Goal: Task Accomplishment & Management: Complete application form

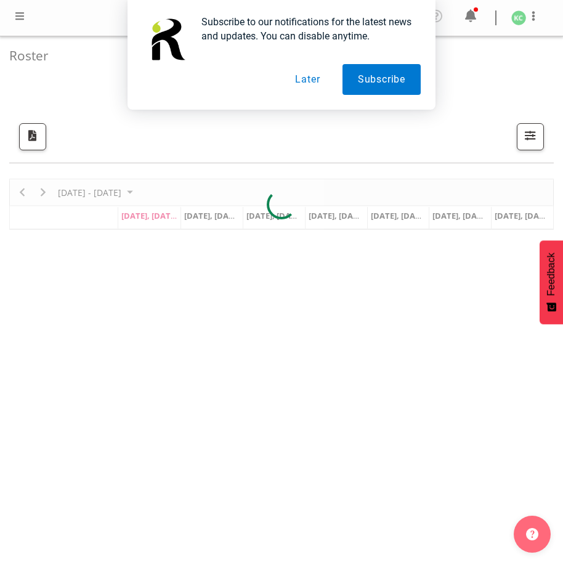
click at [20, 12] on div "Subscribe to our notifications for the latest news and updates. You can disable…" at bounding box center [281, 55] width 563 height 110
click at [312, 80] on button "Later" at bounding box center [307, 79] width 55 height 31
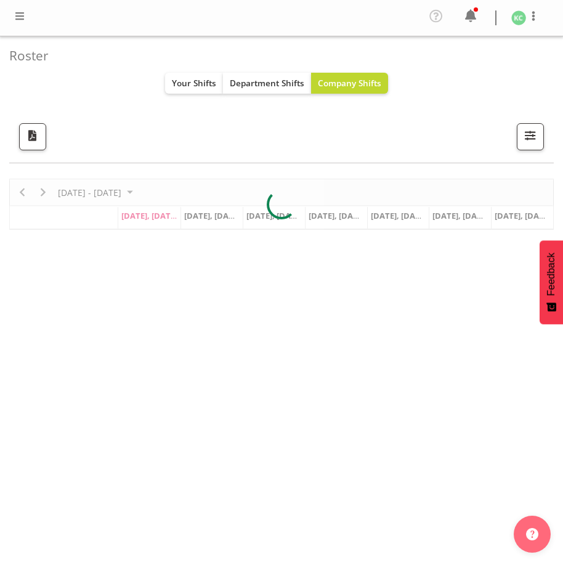
click at [21, 16] on span at bounding box center [19, 16] width 15 height 15
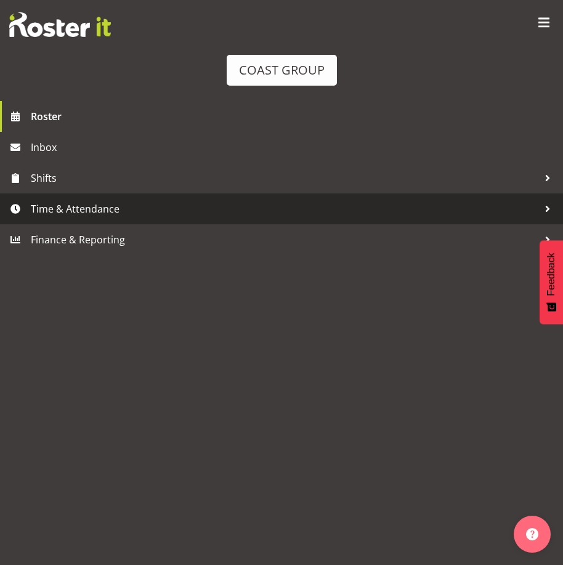
click at [67, 208] on span "Time & Attendance" at bounding box center [285, 209] width 508 height 18
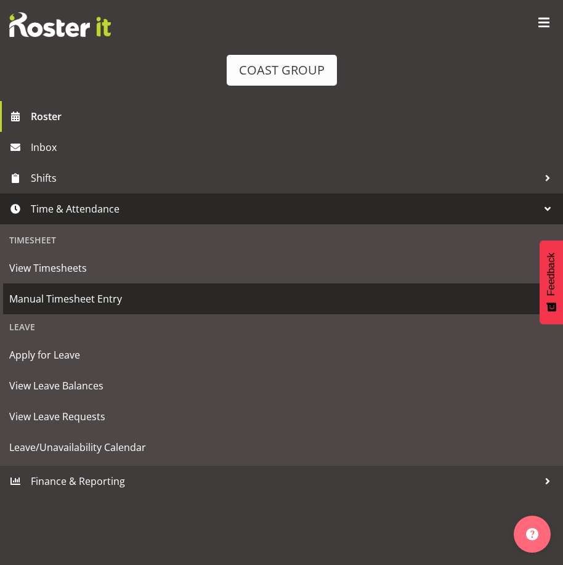
click at [86, 295] on span "Manual Timesheet Entry" at bounding box center [281, 299] width 545 height 18
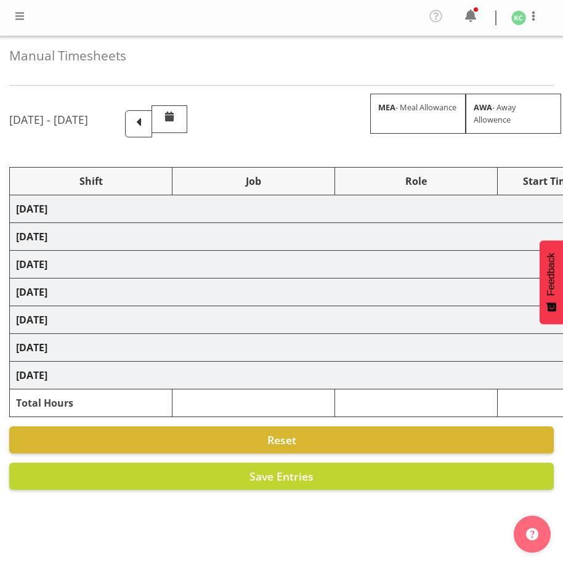
select select
select select "69"
select select
select select "69"
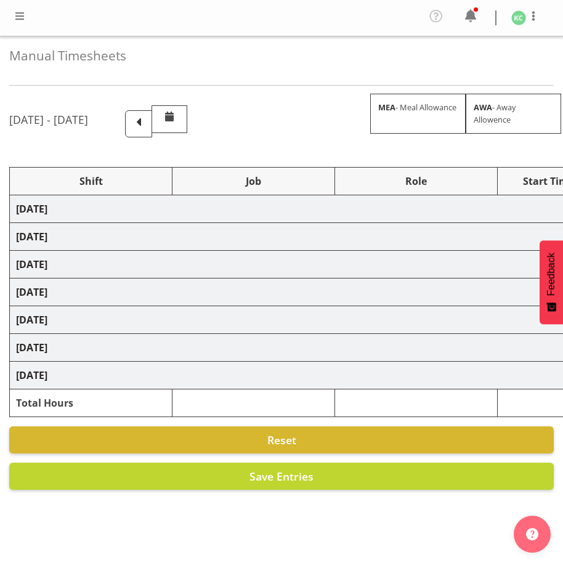
select select
select select "69"
select select
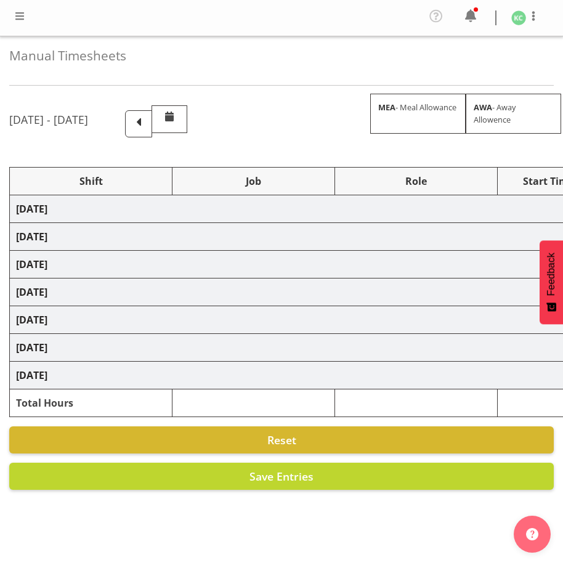
select select "69"
select select
select select "69"
select select
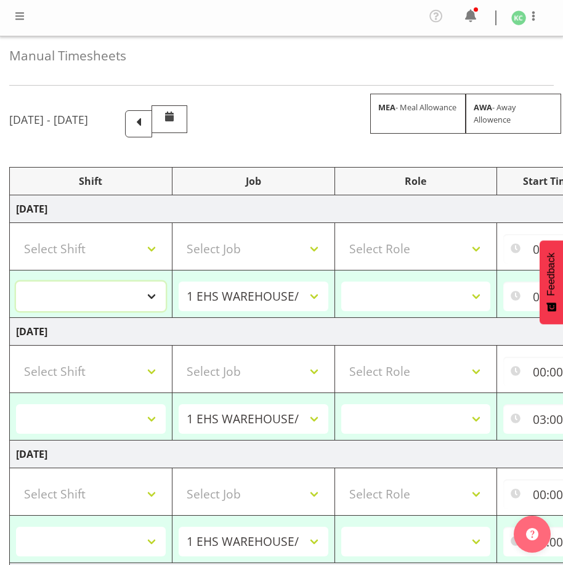
click at [148, 290] on select "AKL SIGN ADMIN1 (LEAVE ALONE, DONT MAKE INACTIVE) DW ACCOUNT MANAGERS DW AKL PR…" at bounding box center [91, 297] width 150 height 30
click at [163, 275] on td "AKL SIGN ADMIN1 (LEAVE ALONE, DONT MAKE INACTIVE) DW ACCOUNT MANAGERS DW AKL PR…" at bounding box center [91, 294] width 163 height 47
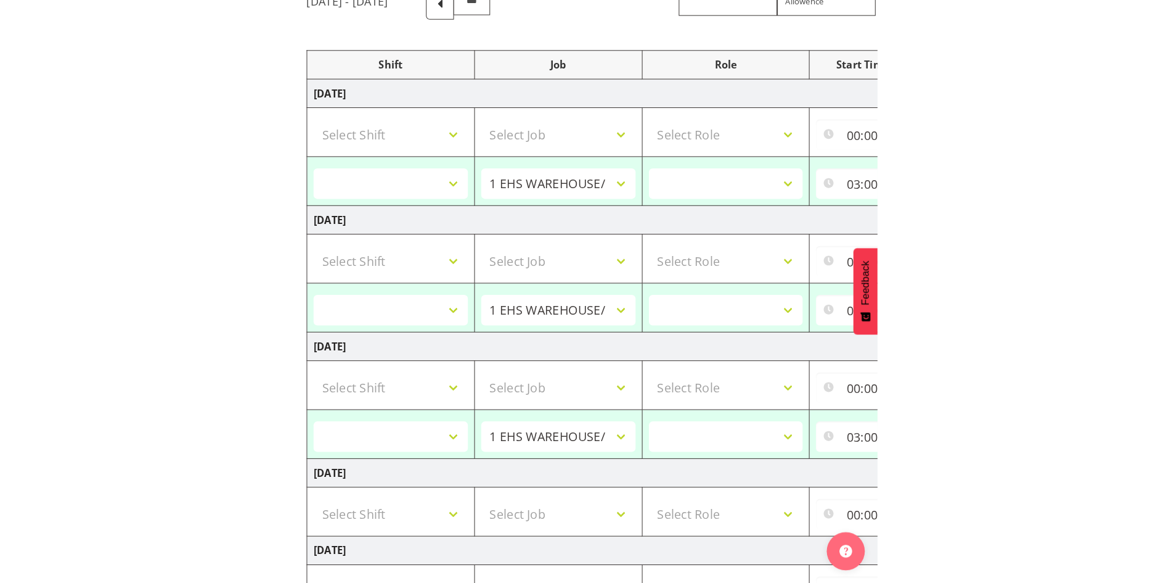
scroll to position [123, 0]
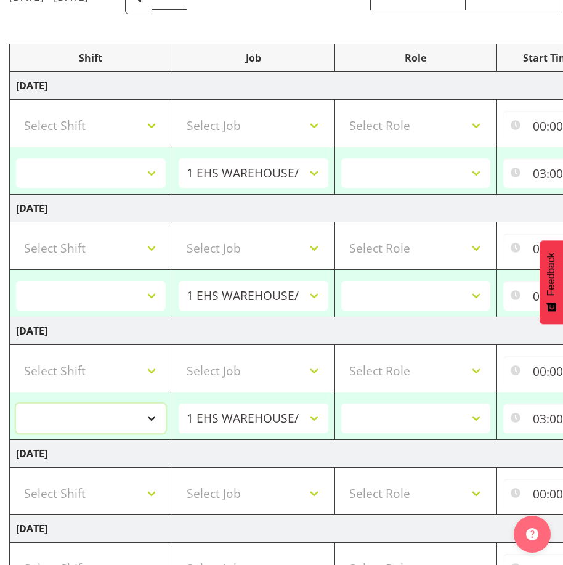
click at [152, 416] on select "AKL SIGN ADMIN1 (LEAVE ALONE, DONT MAKE INACTIVE) DW ACCOUNT MANAGERS DW AKL PR…" at bounding box center [91, 419] width 150 height 30
select select "16481"
click at [16, 404] on select "AKL SIGN ADMIN1 (LEAVE ALONE, DONT MAKE INACTIVE) DW ACCOUNT MANAGERS DW AKL PR…" at bounding box center [91, 419] width 150 height 30
select select
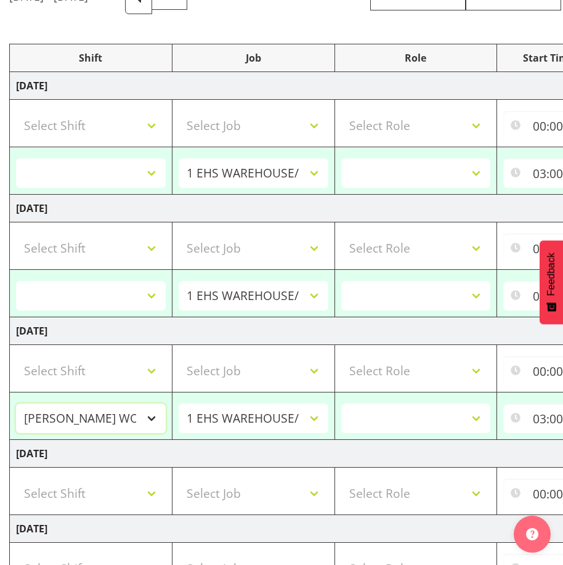
select select
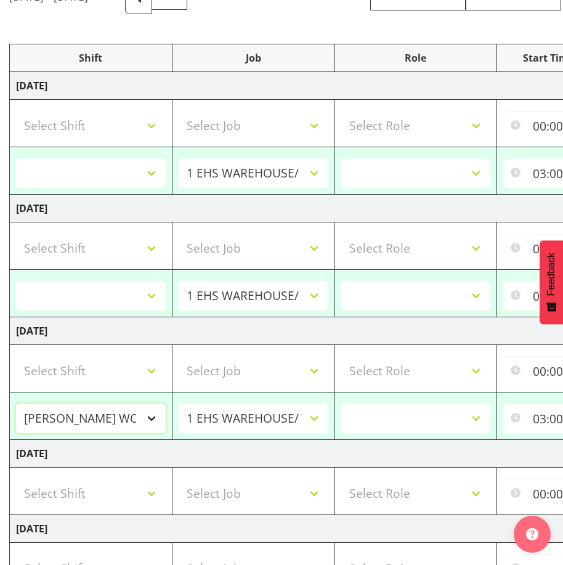
select select
click at [298, 419] on select "1 Carlton Events 1 Carlton Hamilton 1 Carlton Wellington 1 EHS WAREHOUSE/OFFICE…" at bounding box center [254, 419] width 150 height 30
select select "1881"
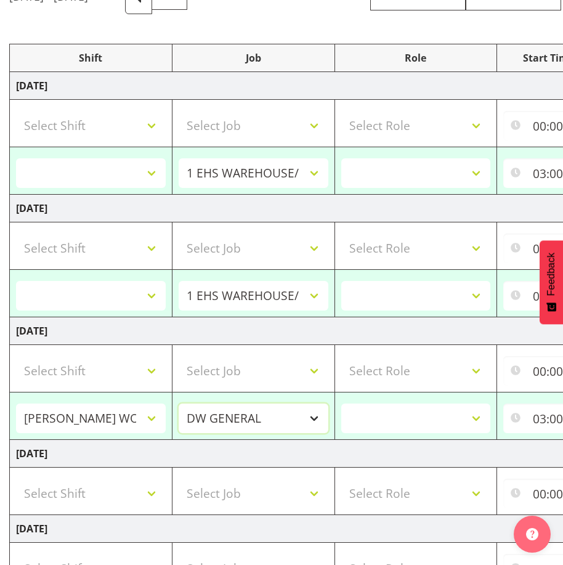
click at [179, 404] on select "1 Carlton Events 1 Carlton Hamilton 1 Carlton Wellington 1 EHS WAREHOUSE/OFFICE…" at bounding box center [254, 419] width 150 height 30
select select
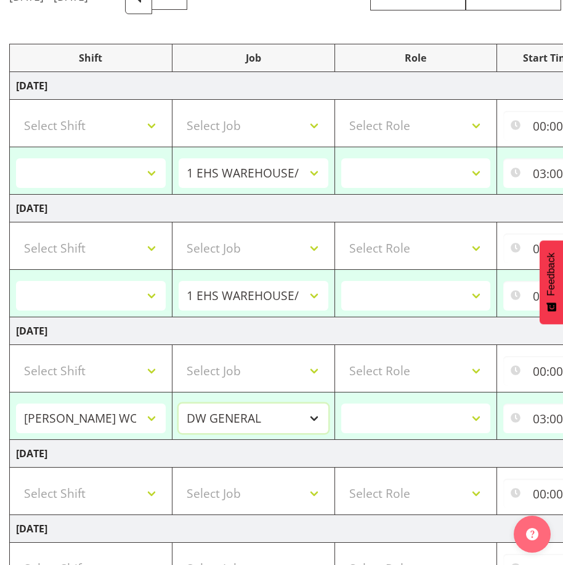
select select
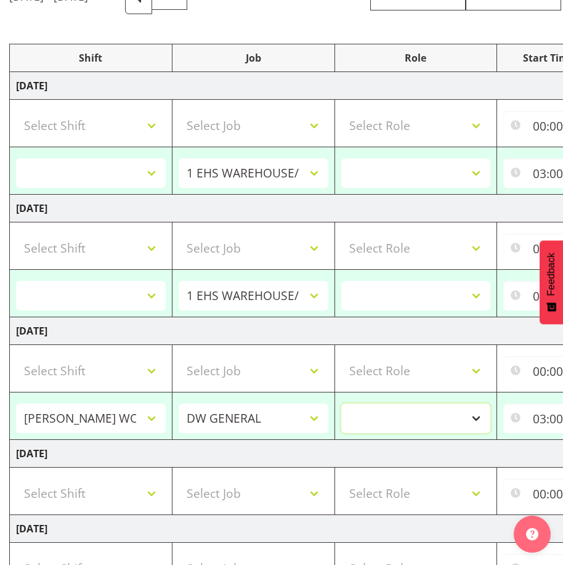
click at [402, 420] on select "INSTALLER DW" at bounding box center [417, 419] width 150 height 30
select select "219"
click at [342, 404] on select "INSTALLER DW" at bounding box center [417, 419] width 150 height 30
select select
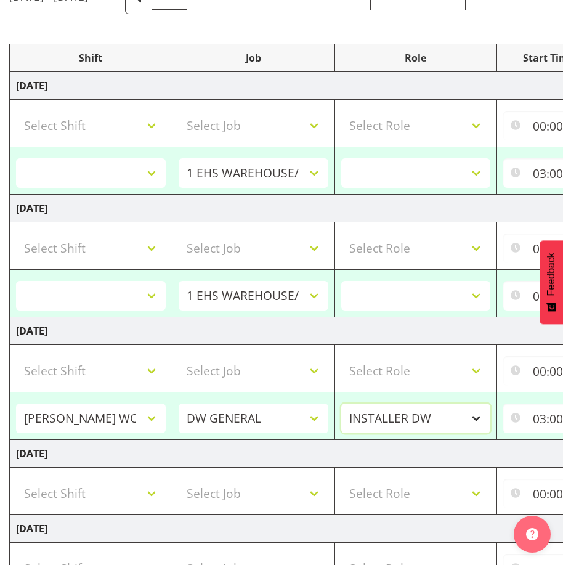
select select
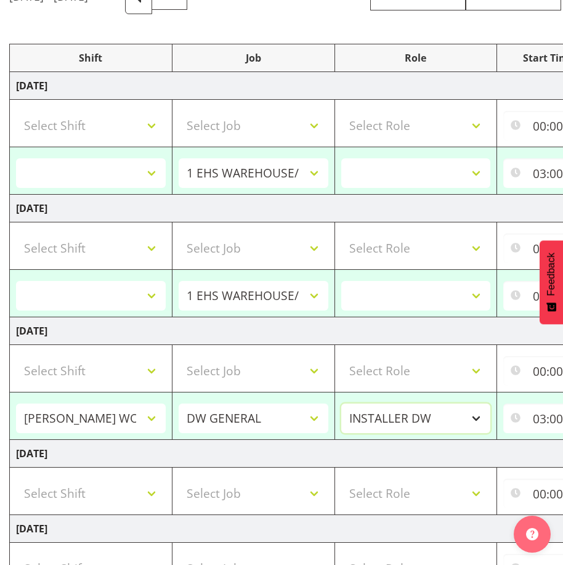
select select
click at [535, 417] on input "03:00" at bounding box center [549, 419] width 90 height 30
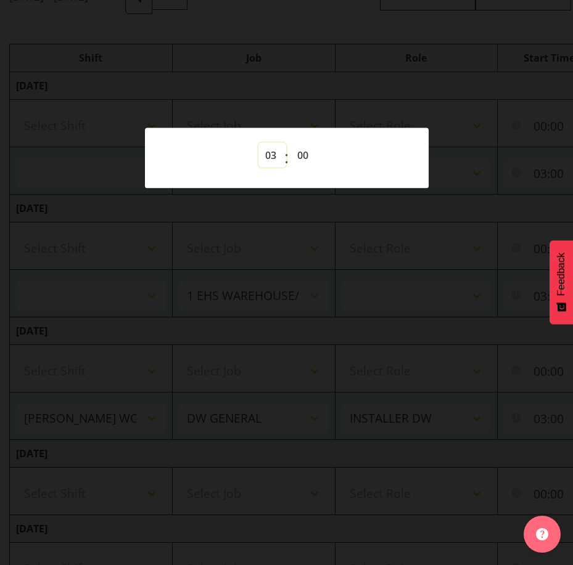
click at [266, 155] on select "00 01 02 03 04 05 06 07 08 09 10 11 12 13 14 15 16 17 18 19 20 21 22 23" at bounding box center [272, 155] width 28 height 25
select select "5"
click at [258, 143] on select "00 01 02 03 04 05 06 07 08 09 10 11 12 13 14 15 16 17 18 19 20 21 22 23" at bounding box center [272, 155] width 28 height 25
select select
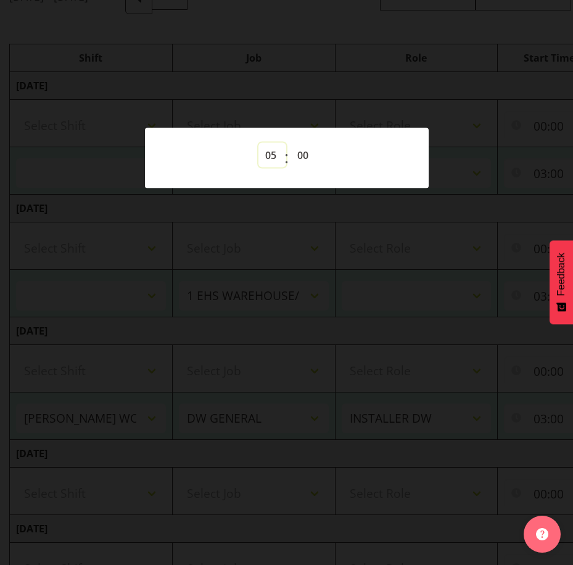
select select
type input "05:00"
select select
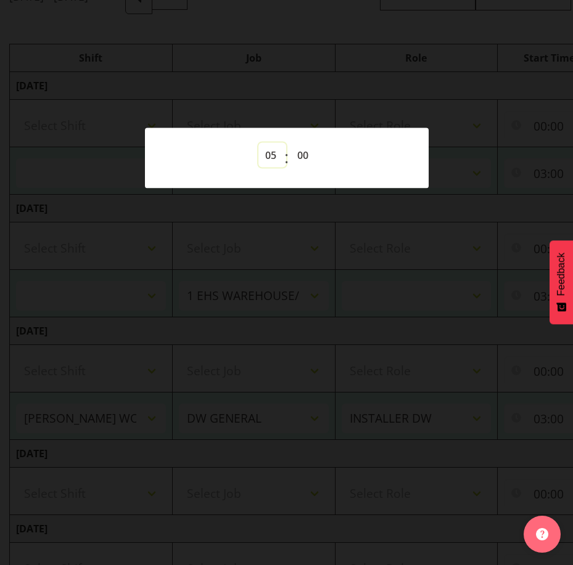
select select
click at [406, 211] on div at bounding box center [286, 282] width 573 height 565
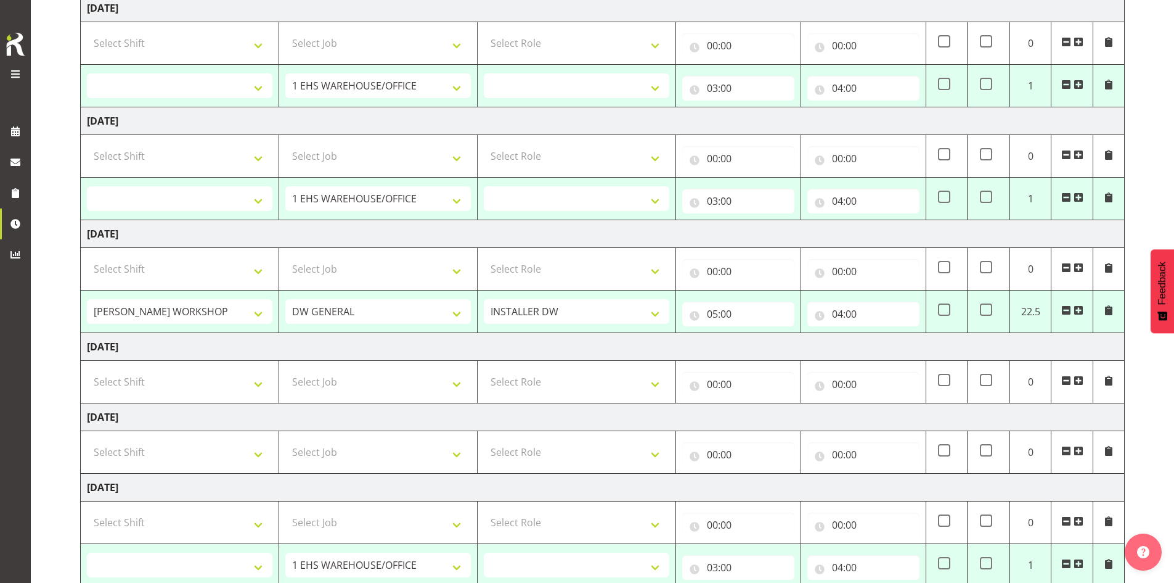
scroll to position [191, 0]
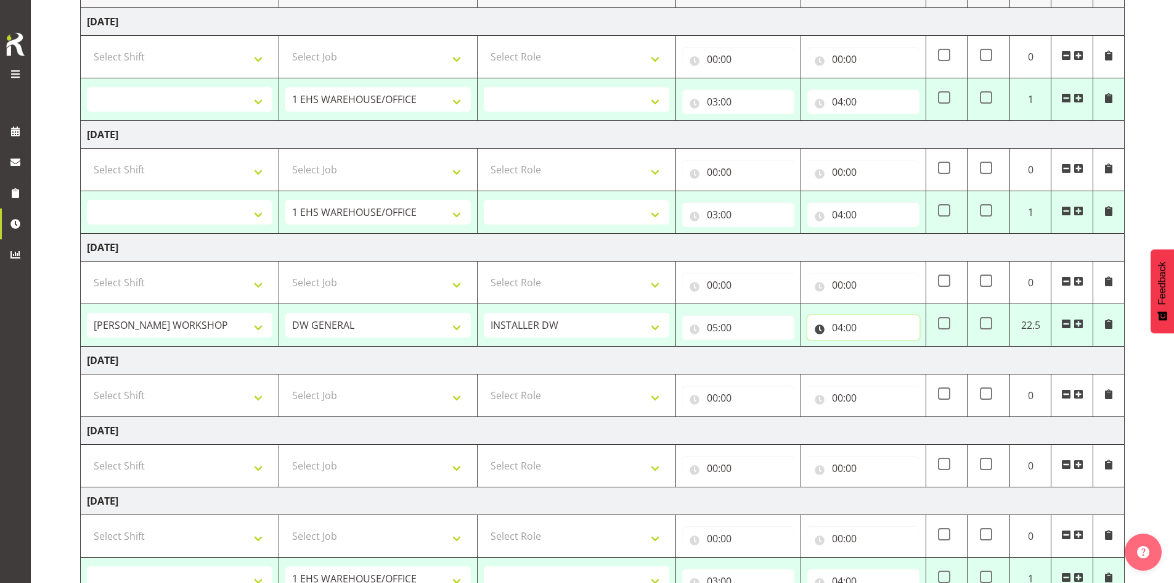
click at [563, 325] on input "04:00" at bounding box center [864, 327] width 112 height 25
click at [563, 358] on select "00 01 02 03 04 05 06 07 08 09 10 11 12 13 14 15 16 17 18 19 20 21 22 23" at bounding box center [892, 359] width 28 height 25
select select "15"
click at [563, 347] on select "00 01 02 03 04 05 06 07 08 09 10 11 12 13 14 15 16 17 18 19 20 21 22 23" at bounding box center [892, 359] width 28 height 25
select select
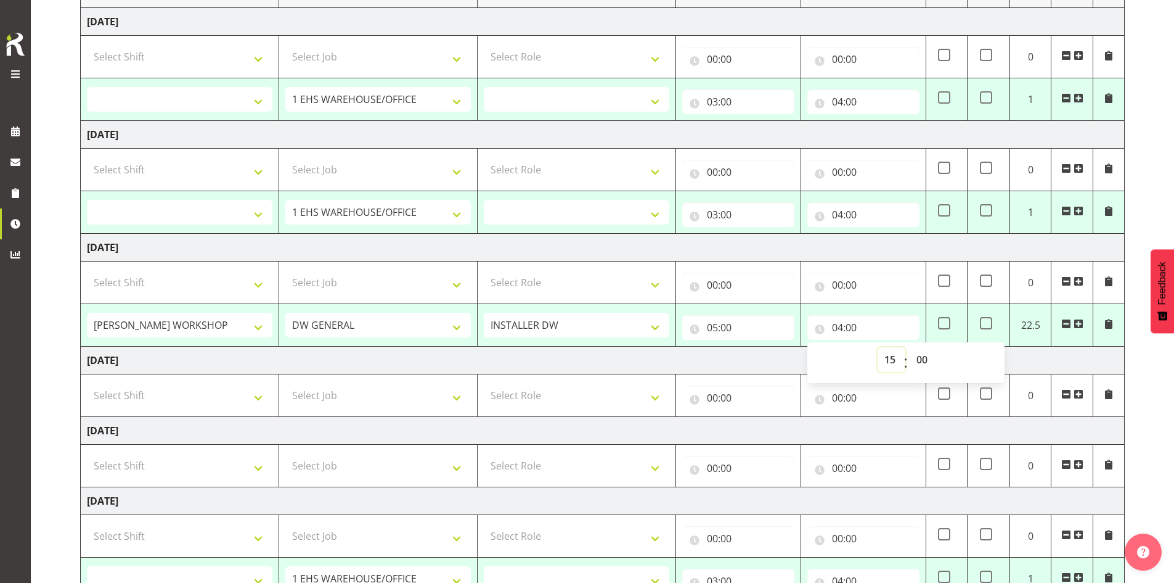
select select
type input "15:00"
select select
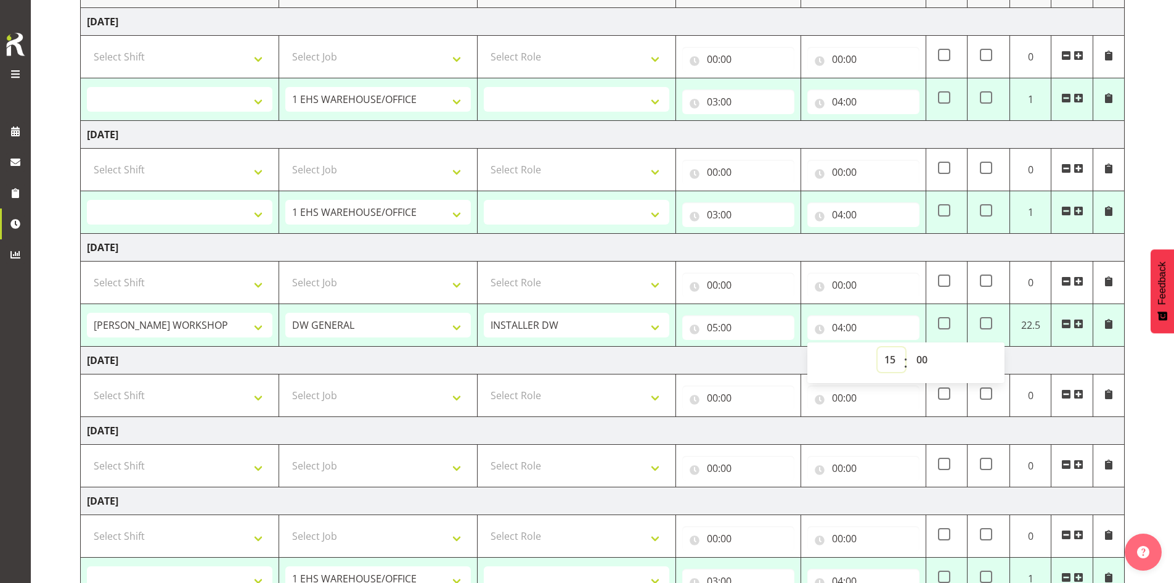
select select
click at [563, 354] on td "Saturday 6th September 2025" at bounding box center [603, 360] width 1044 height 28
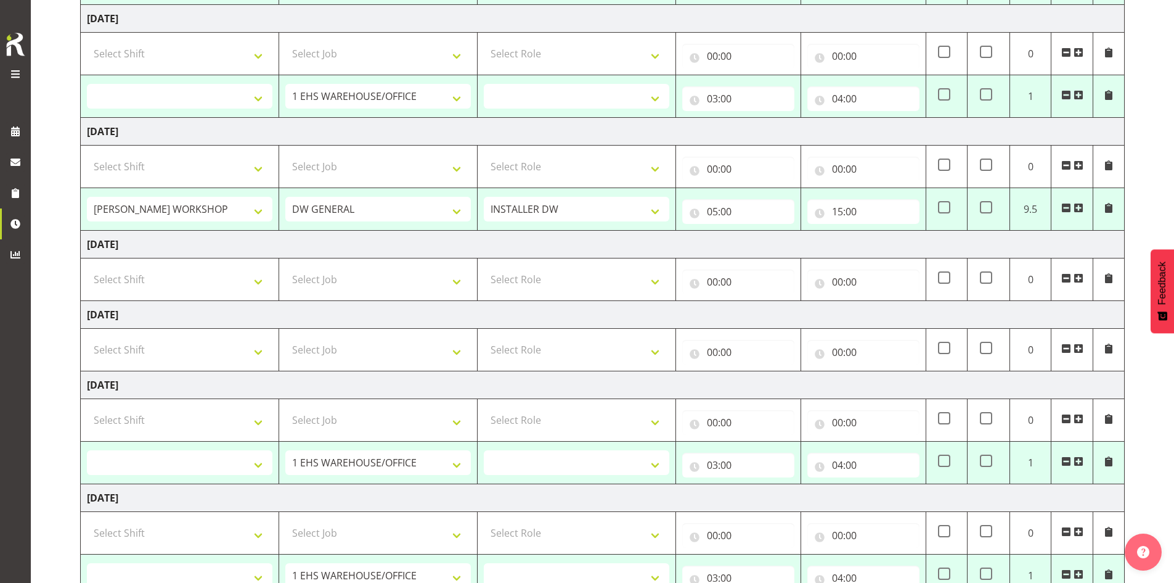
scroll to position [314, 0]
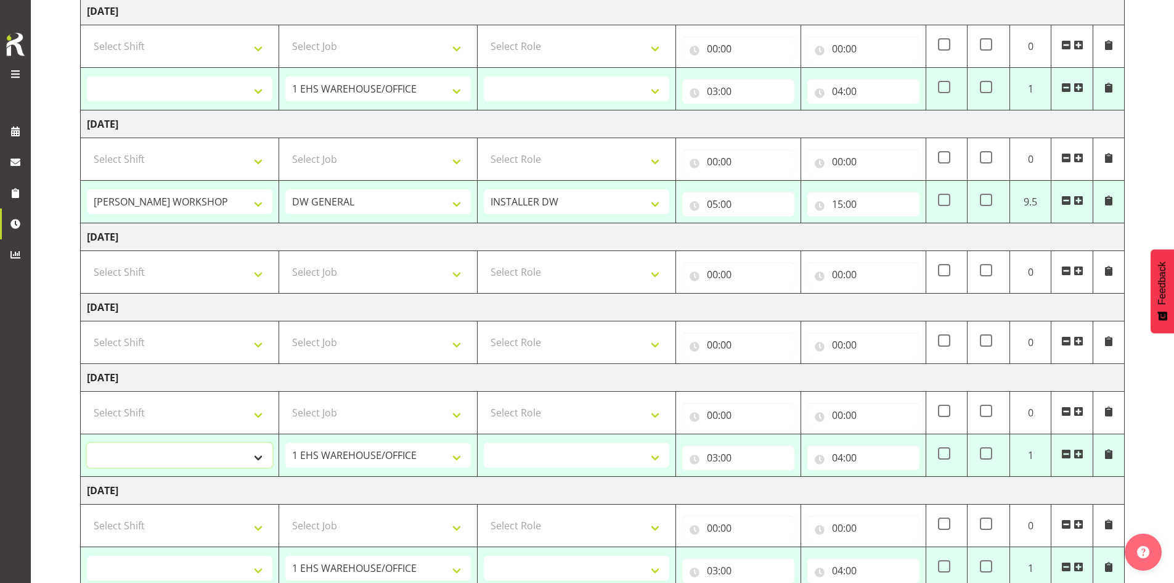
click at [254, 454] on select "AKL SIGN ADMIN1 (LEAVE ALONE, DONT MAKE INACTIVE) DW ACCOUNT MANAGERS DW AKL PR…" at bounding box center [180, 455] width 186 height 25
select select "16481"
click at [87, 443] on select "AKL SIGN ADMIN1 (LEAVE ALONE, DONT MAKE INACTIVE) DW ACCOUNT MANAGERS DW AKL PR…" at bounding box center [180, 455] width 186 height 25
select select
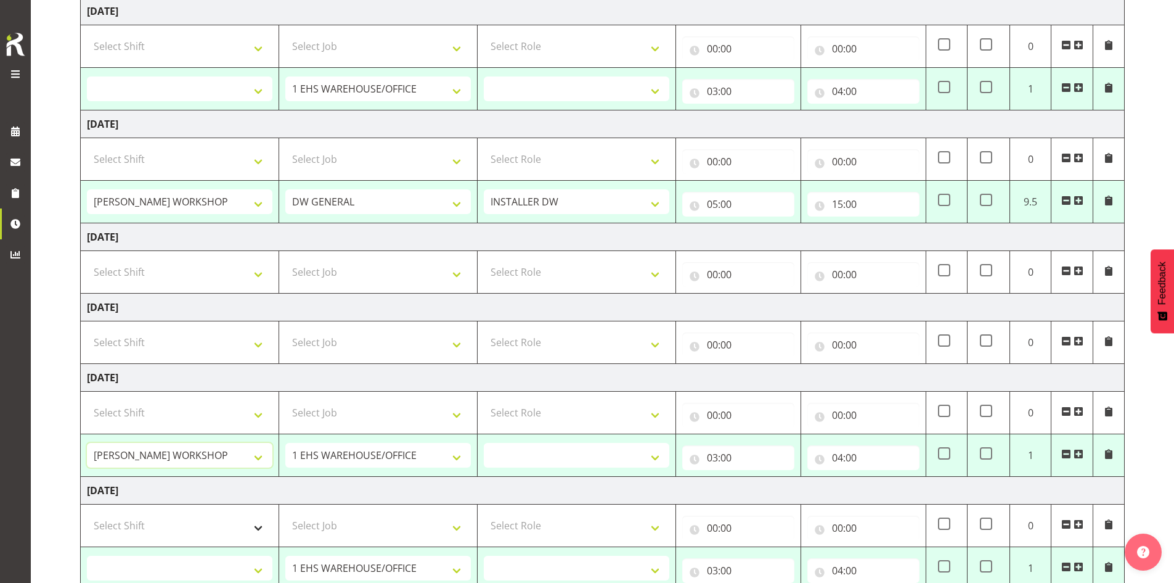
select select
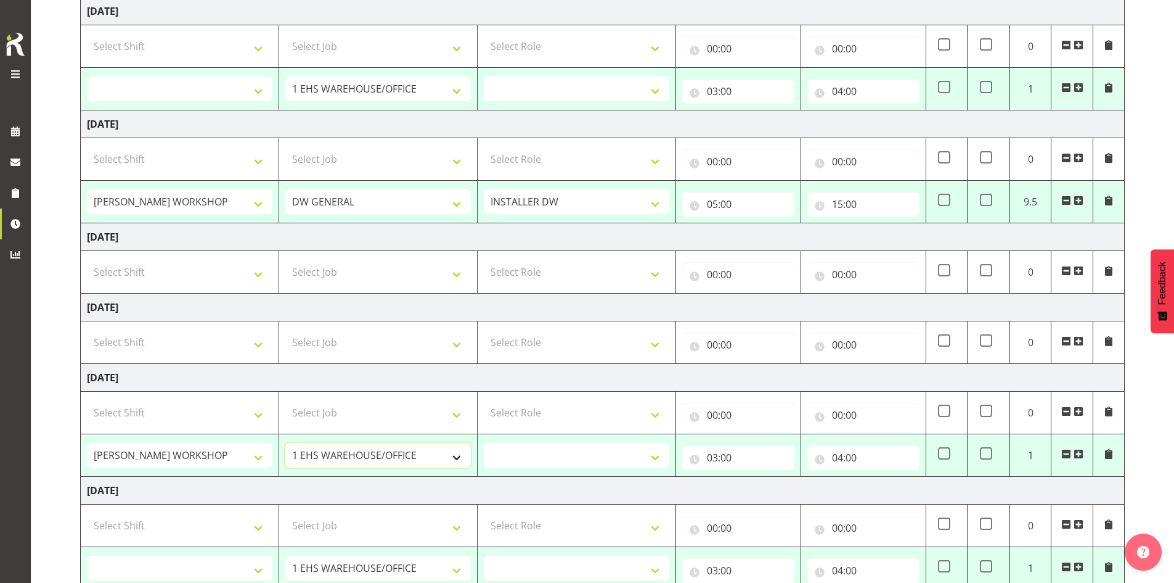
click at [345, 456] on select "1 Carlton Events 1 Carlton Hamilton 1 Carlton Wellington 1 EHS WAREHOUSE/OFFICE…" at bounding box center [378, 455] width 186 height 25
select select "1881"
click at [285, 443] on select "1 Carlton Events 1 Carlton Hamilton 1 Carlton Wellington 1 EHS WAREHOUSE/OFFICE…" at bounding box center [378, 455] width 186 height 25
select select
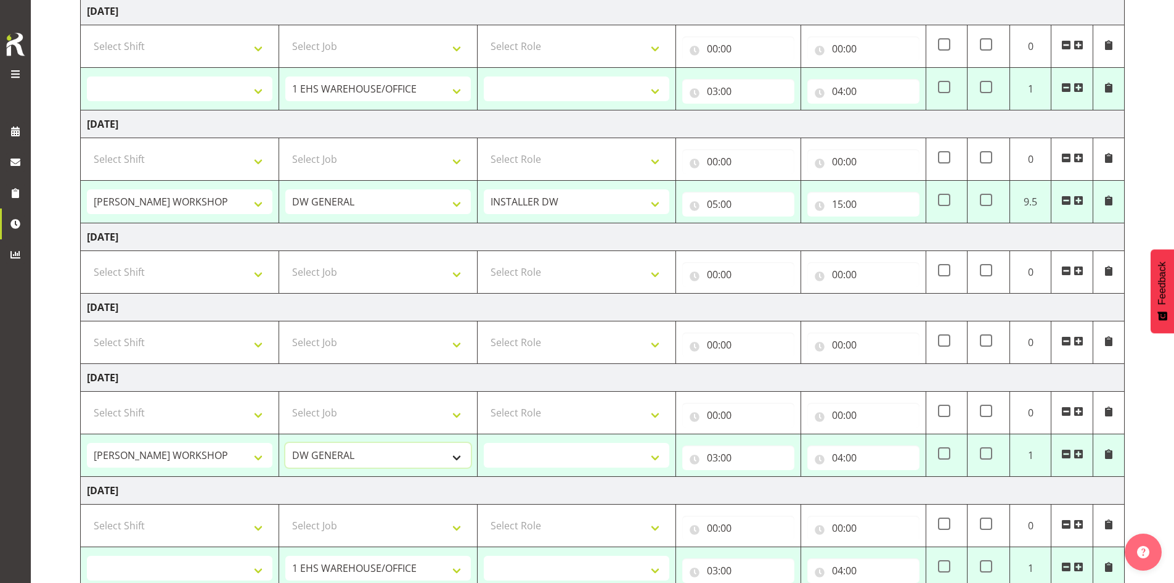
select select
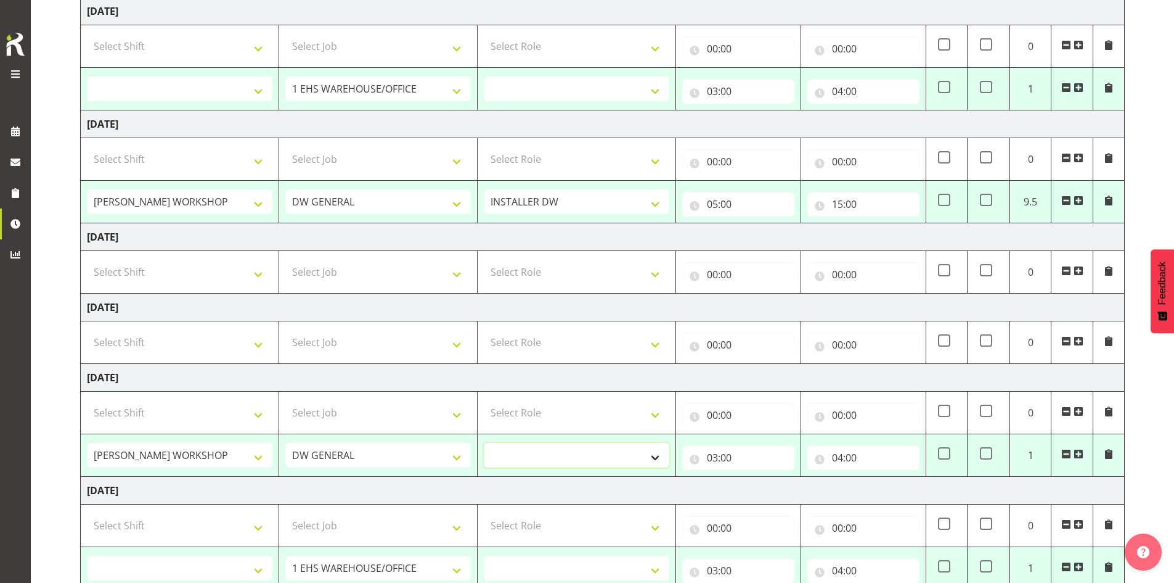
click at [516, 461] on select "INSTALLER DW" at bounding box center [577, 455] width 186 height 25
select select "219"
click at [484, 443] on select "INSTALLER DW" at bounding box center [577, 455] width 186 height 25
select select
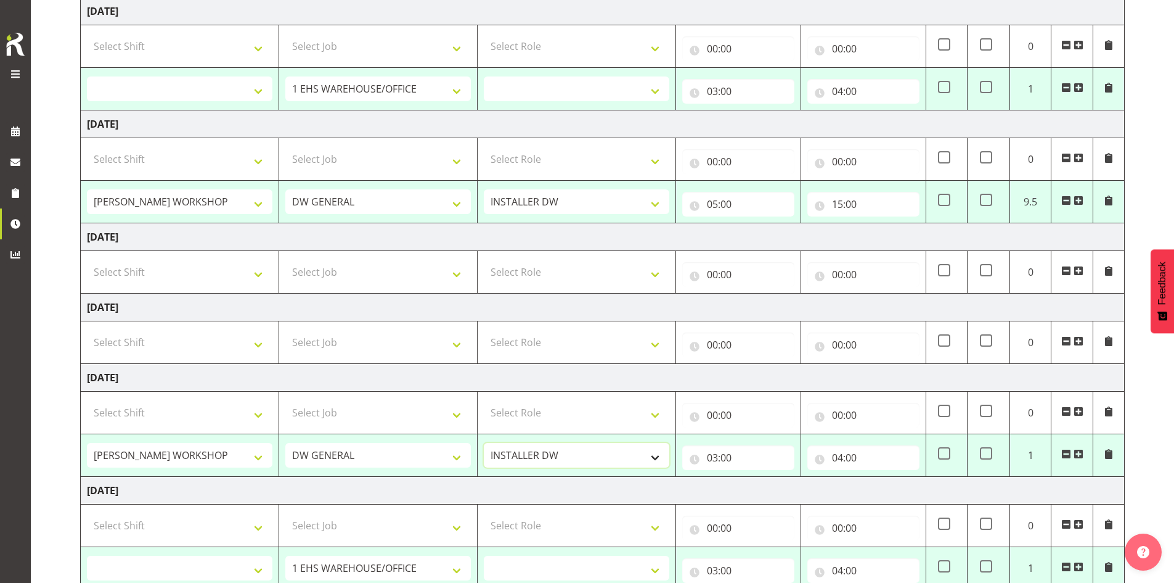
select select
click at [563, 456] on input "03:00" at bounding box center [738, 457] width 112 height 25
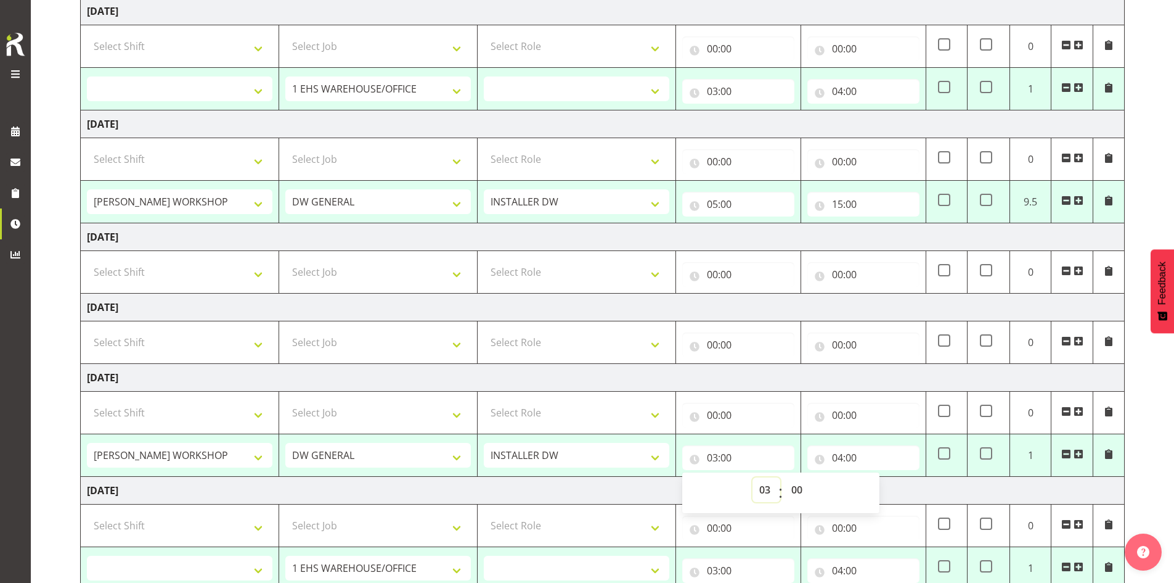
click at [563, 490] on select "00 01 02 03 04 05 06 07 08 09 10 11 12 13 14 15 16 17 18 19 20 21 22 23" at bounding box center [767, 489] width 28 height 25
select select "5"
click at [563, 477] on select "00 01 02 03 04 05 06 07 08 09 10 11 12 13 14 15 16 17 18 19 20 21 22 23" at bounding box center [767, 489] width 28 height 25
select select
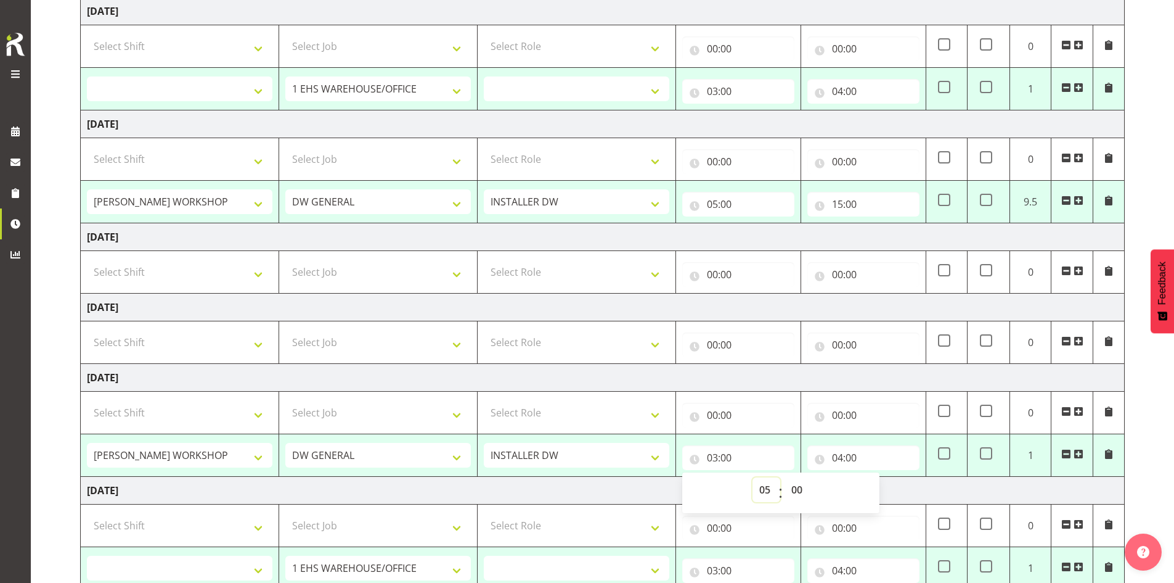
select select
type input "05:00"
select select
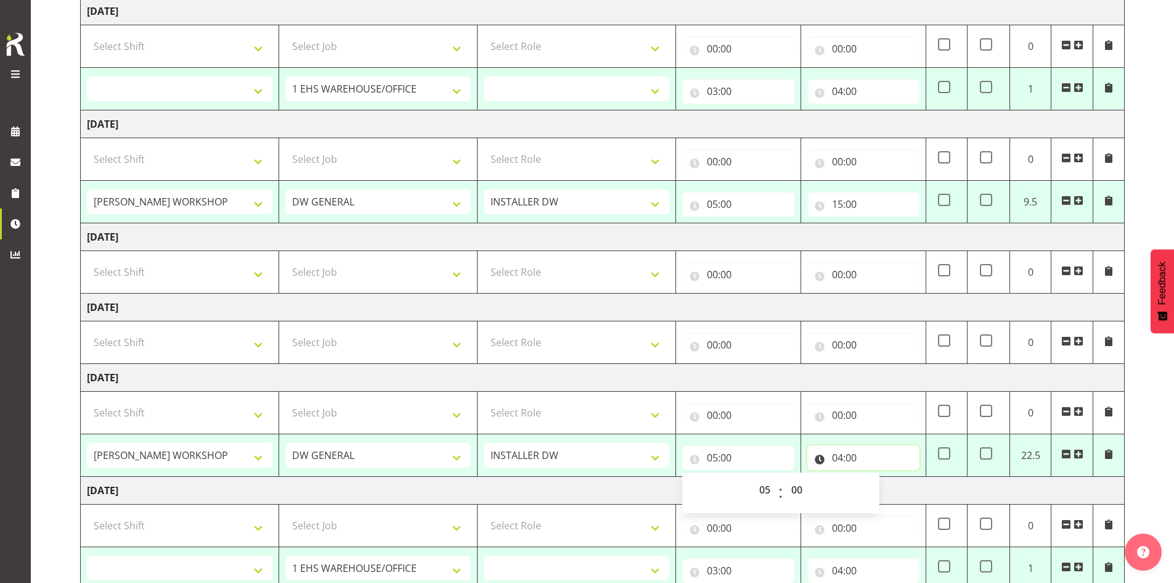
click at [563, 457] on input "04:00" at bounding box center [864, 457] width 112 height 25
click at [563, 488] on select "00 01 02 03 04 05 06 07 08 09 10 11 12 13 14 15 16 17 18 19 20 21 22 23" at bounding box center [892, 489] width 28 height 25
select select "14"
click at [563, 477] on select "00 01 02 03 04 05 06 07 08 09 10 11 12 13 14 15 16 17 18 19 20 21 22 23" at bounding box center [892, 489] width 28 height 25
select select
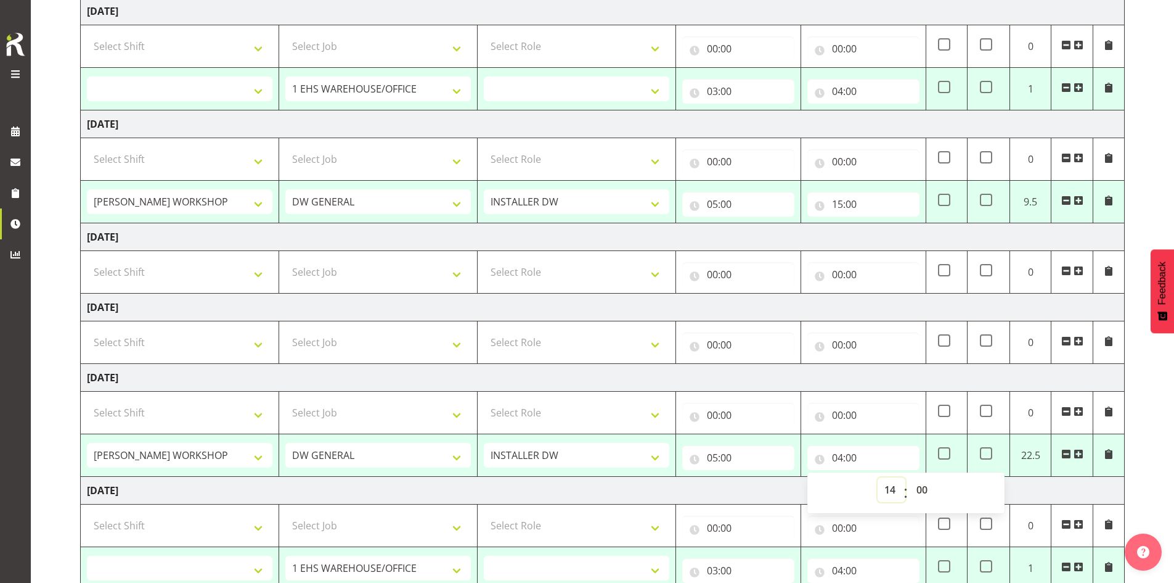
select select
type input "14:00"
select select
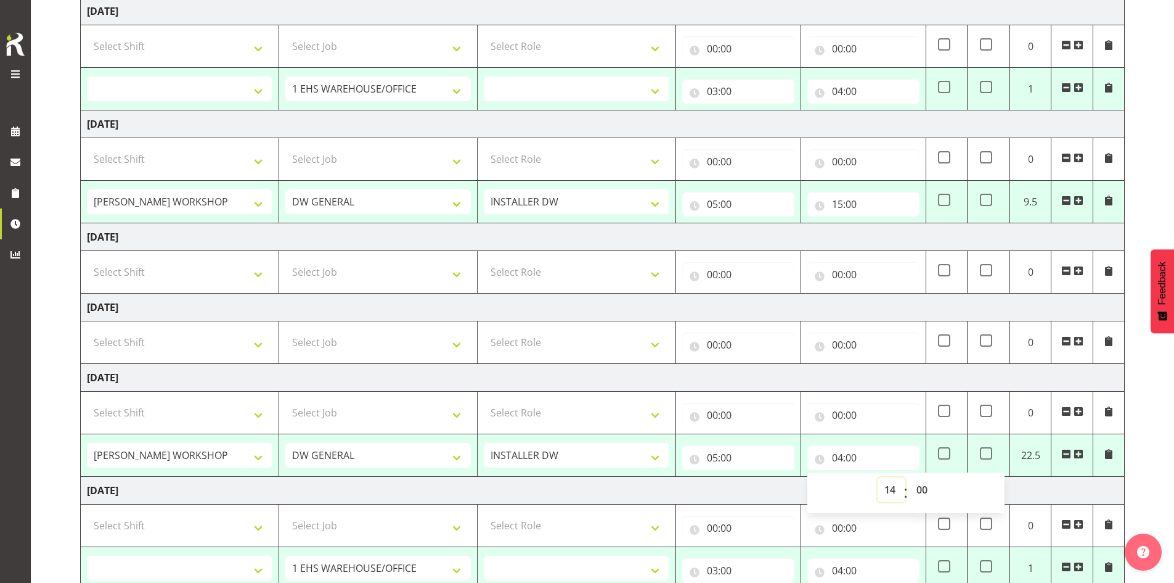
select select
click at [563, 494] on td "Tuesday 9th September 2025" at bounding box center [603, 491] width 1044 height 28
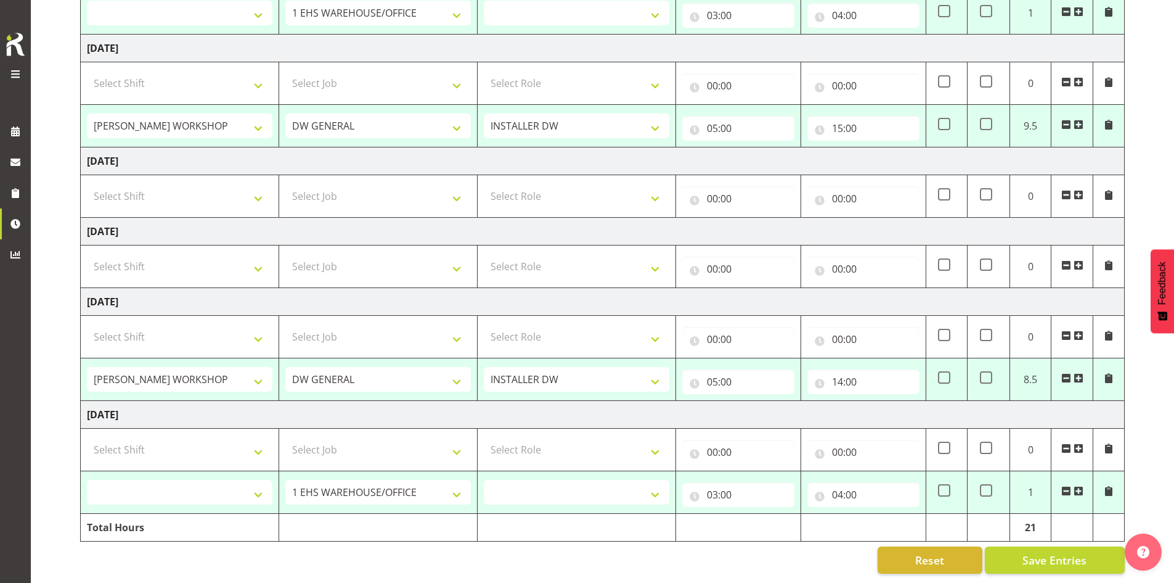
scroll to position [399, 0]
click at [250, 483] on select "AKL SIGN ADMIN1 (LEAVE ALONE, DONT MAKE INACTIVE) DW ACCOUNT MANAGERS DW AKL PR…" at bounding box center [180, 492] width 186 height 25
select select "16481"
click at [87, 480] on select "AKL SIGN ADMIN1 (LEAVE ALONE, DONT MAKE INACTIVE) DW ACCOUNT MANAGERS DW AKL PR…" at bounding box center [180, 492] width 186 height 25
select select
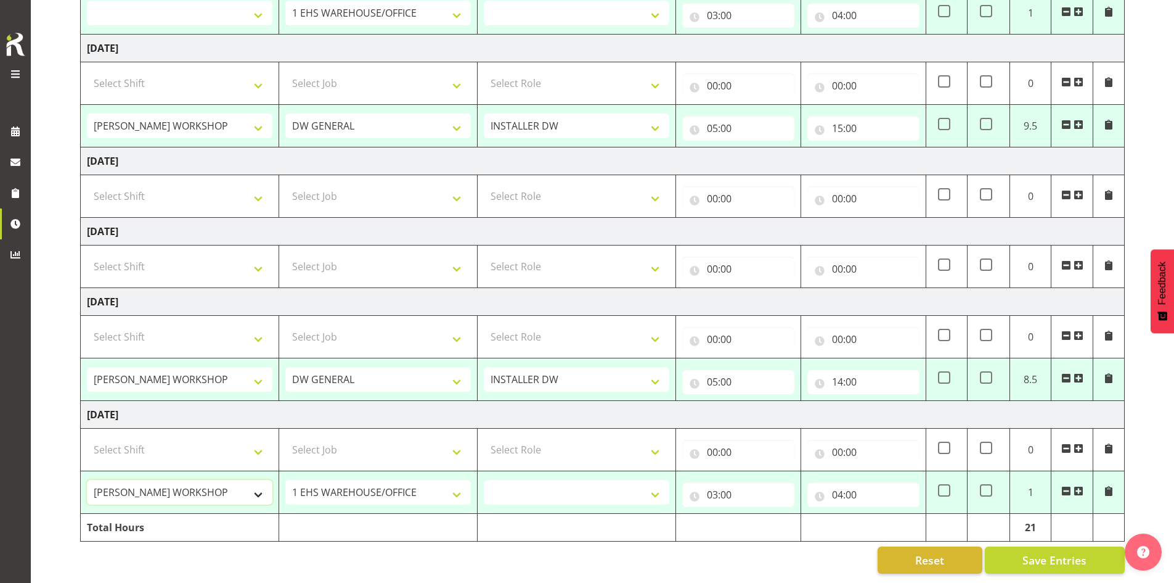
select select
click at [349, 480] on select "1 Carlton Events 1 Carlton Hamilton 1 Carlton Wellington 1 EHS WAREHOUSE/OFFICE…" at bounding box center [378, 492] width 186 height 25
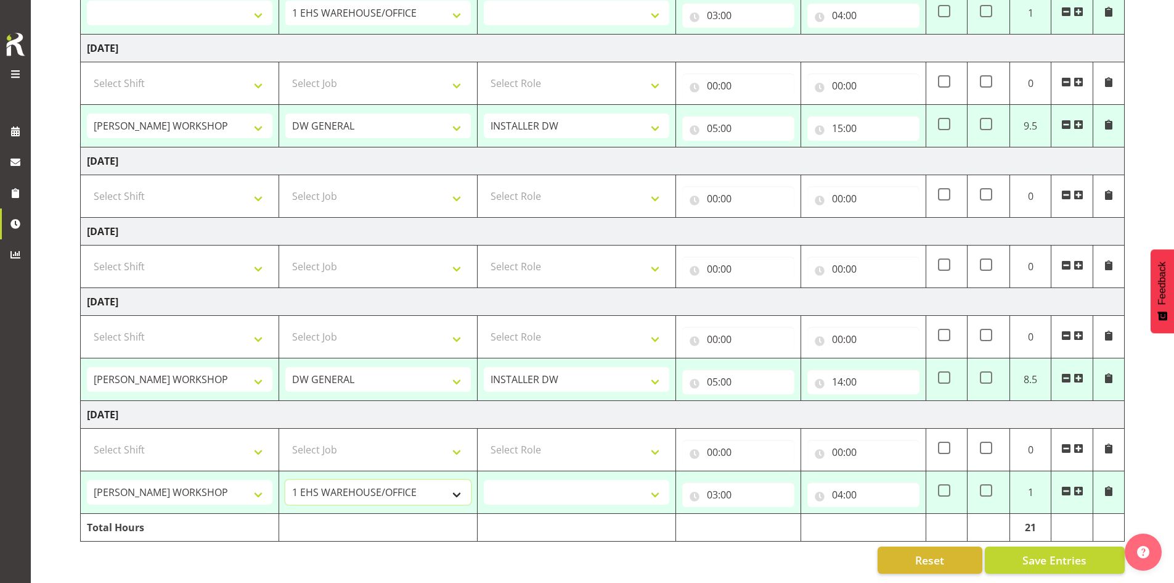
select select "1881"
click at [285, 480] on select "1 Carlton Events 1 Carlton Hamilton 1 Carlton Wellington 1 EHS WAREHOUSE/OFFICE…" at bounding box center [378, 492] width 186 height 25
select select
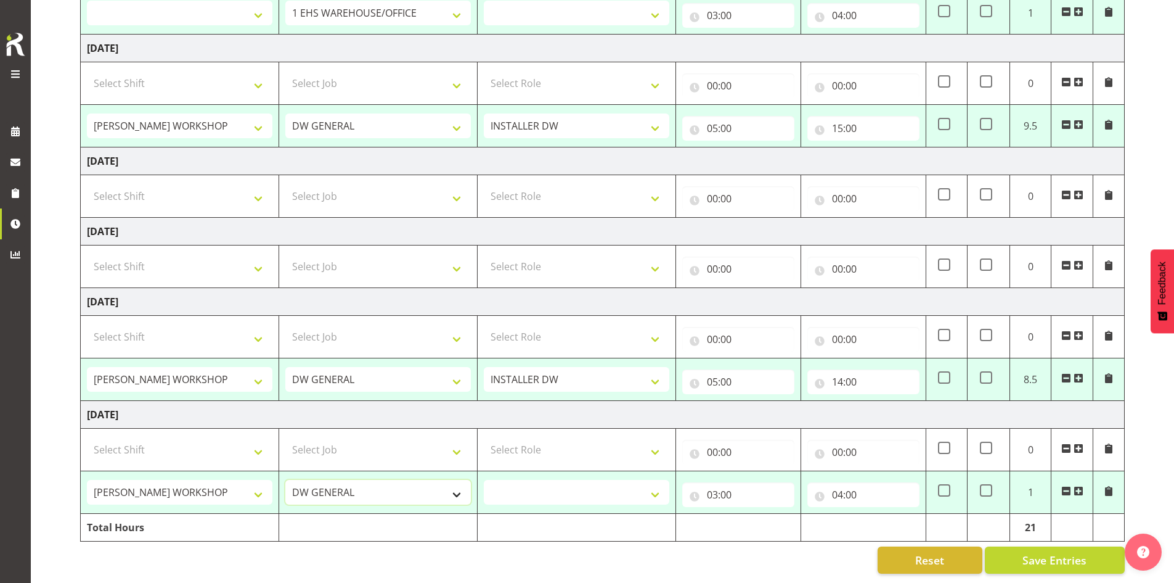
select select
click at [541, 485] on select "INSTALLER DW" at bounding box center [577, 492] width 186 height 25
select select "219"
click at [484, 480] on select "INSTALLER DW" at bounding box center [577, 492] width 186 height 25
select select
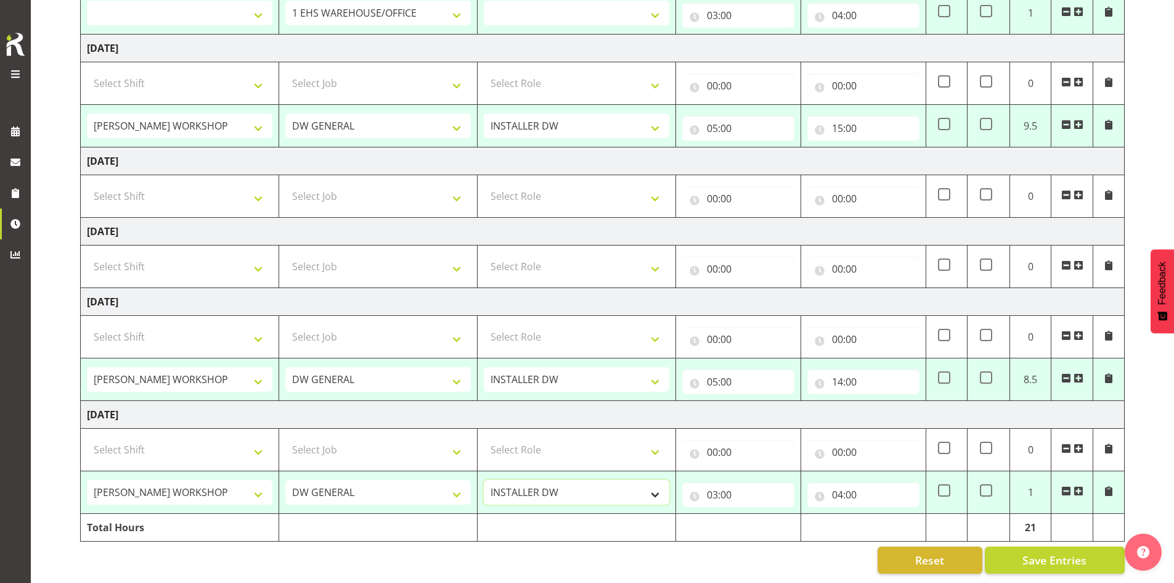
select select
click at [563, 482] on input "03:00" at bounding box center [738, 494] width 112 height 25
click at [563, 515] on select "00 01 02 03 04 05 06 07 08 09 10 11 12 13 14 15 16 17 18 19 20 21 22 23" at bounding box center [767, 526] width 28 height 25
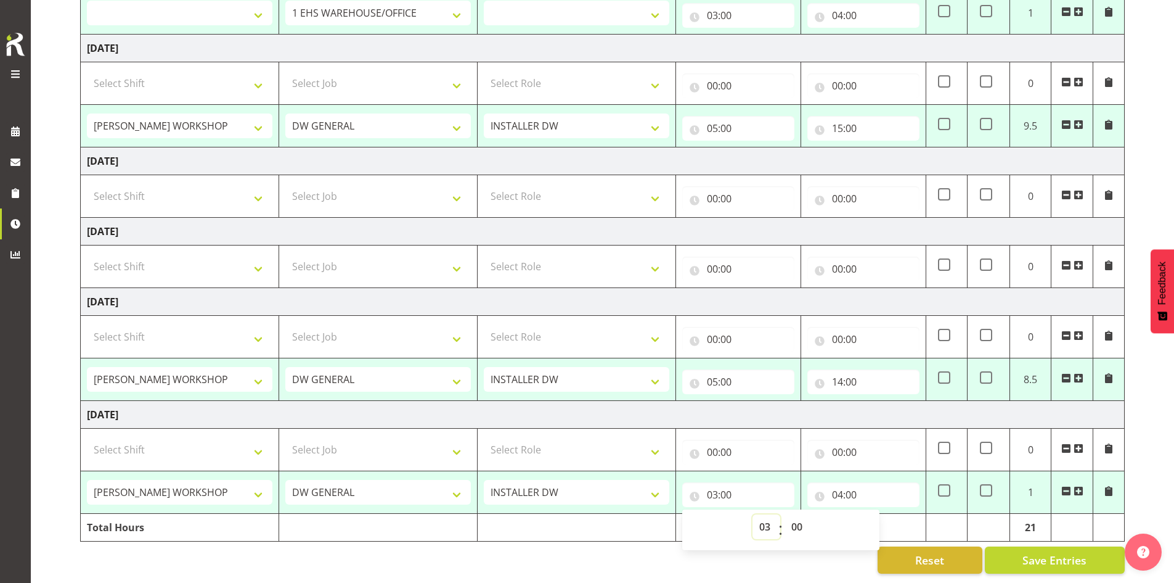
select select "5"
click at [563, 514] on select "00 01 02 03 04 05 06 07 08 09 10 11 12 13 14 15 16 17 18 19 20 21 22 23" at bounding box center [767, 526] width 28 height 25
select select
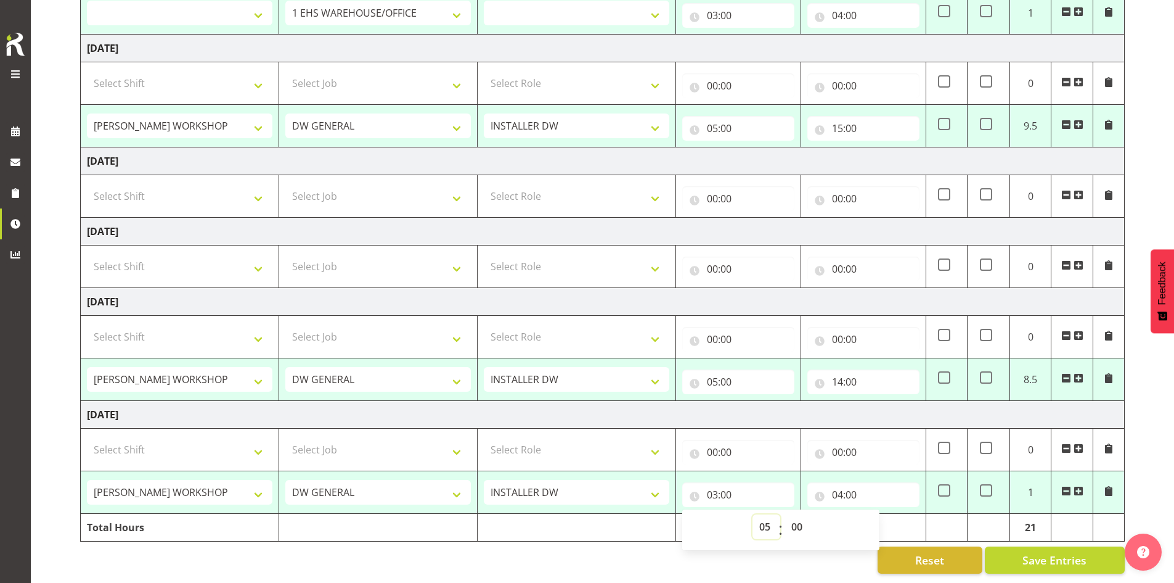
select select
type input "05:00"
click at [563, 482] on input "04:00" at bounding box center [864, 494] width 112 height 25
click at [563, 517] on select "00 01 02 03 04 05 06 07 08 09 10 11 12 13 14 15 16 17 18 19 20 21 22 23" at bounding box center [892, 526] width 28 height 25
select select "14"
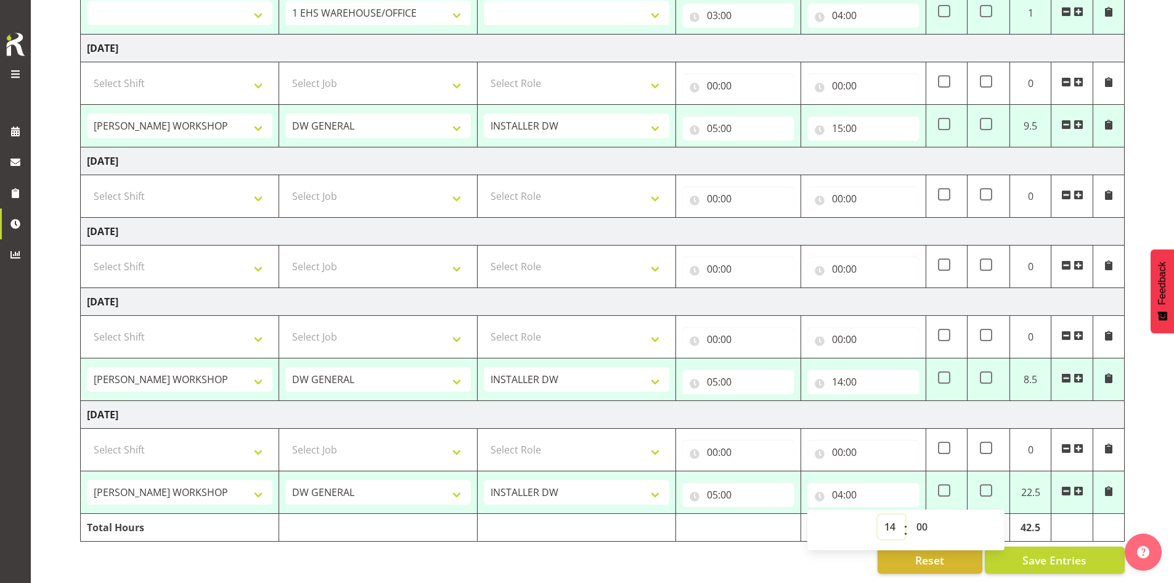
click at [563, 514] on select "00 01 02 03 04 05 06 07 08 09 10 11 12 13 14 15 16 17 18 19 20 21 22 23" at bounding box center [892, 526] width 28 height 25
select select
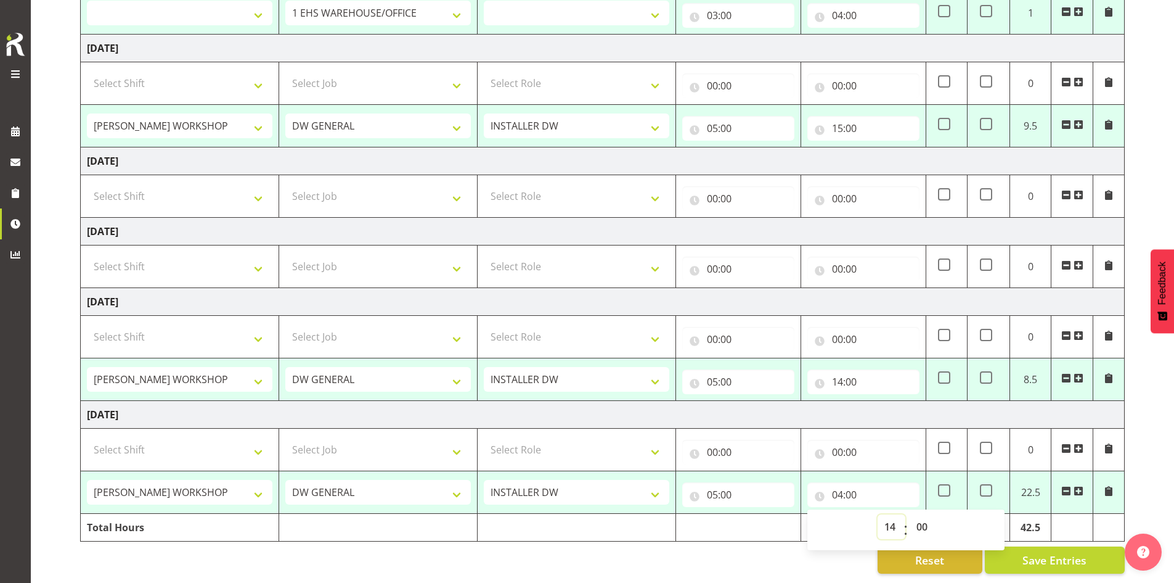
type input "14:00"
click at [563, 483] on div "September 3rd - September 9th 2025 MEA - Meal Allowance AWA - Away Allowence Sh…" at bounding box center [627, 148] width 1094 height 869
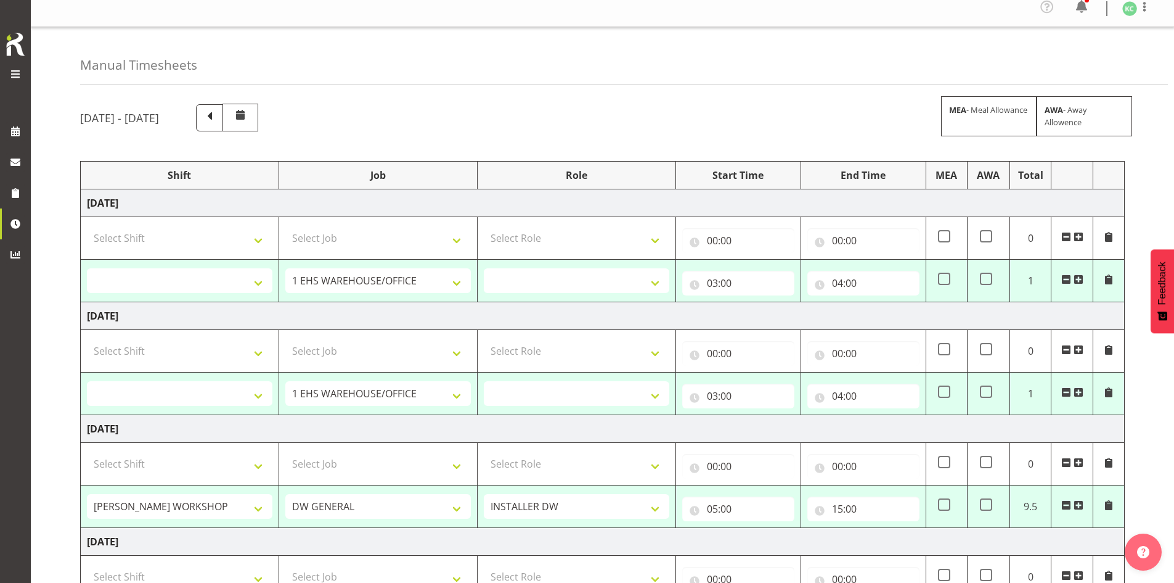
scroll to position [0, 0]
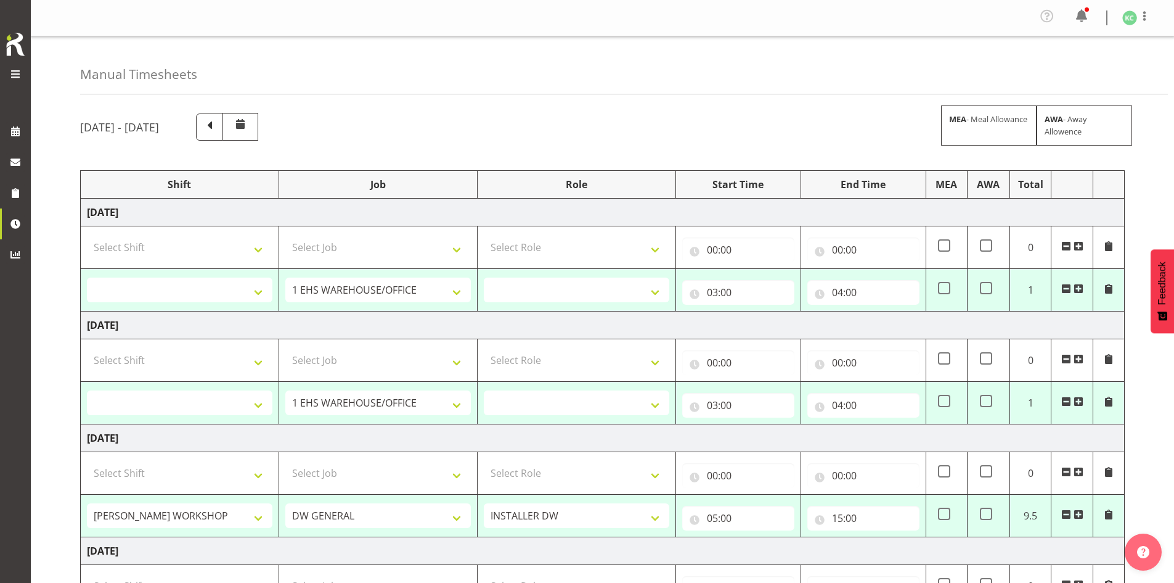
click at [563, 399] on span at bounding box center [1067, 401] width 10 height 10
select select
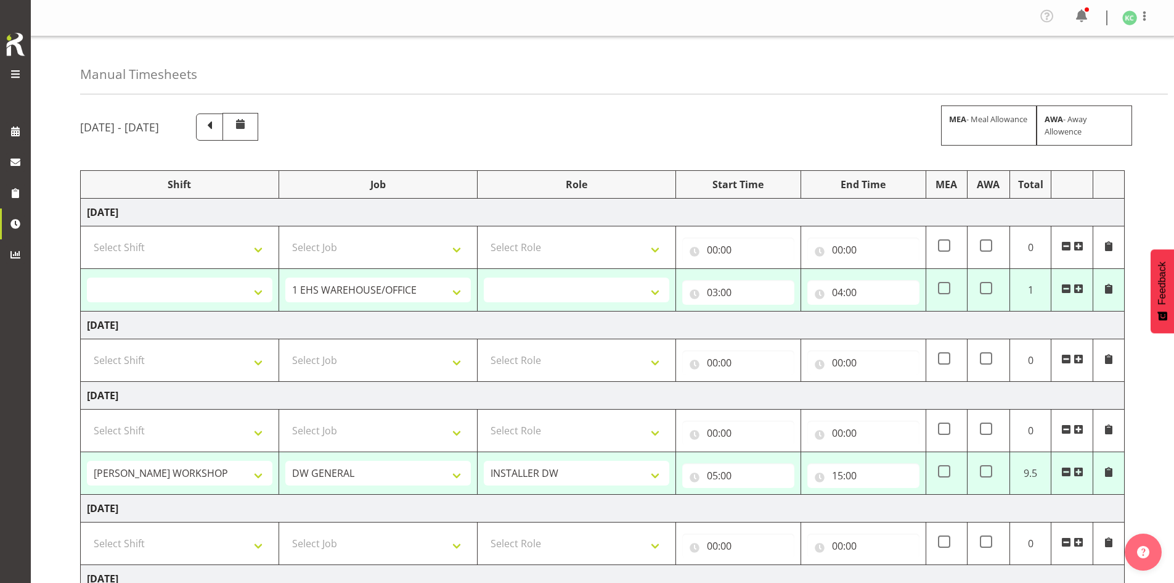
click at [563, 286] on span at bounding box center [1067, 289] width 10 height 10
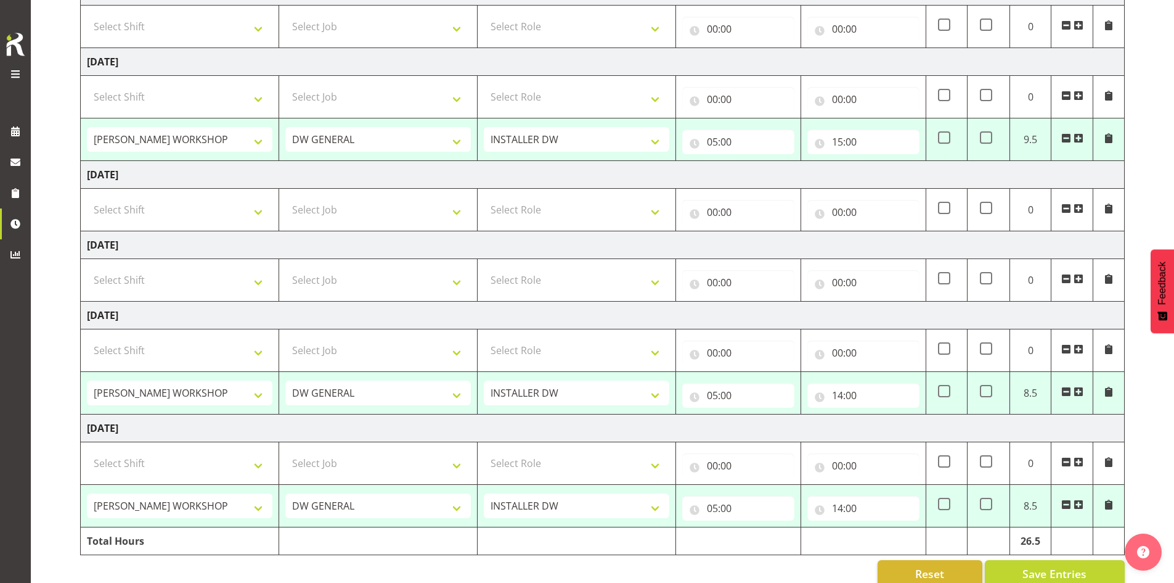
scroll to position [314, 0]
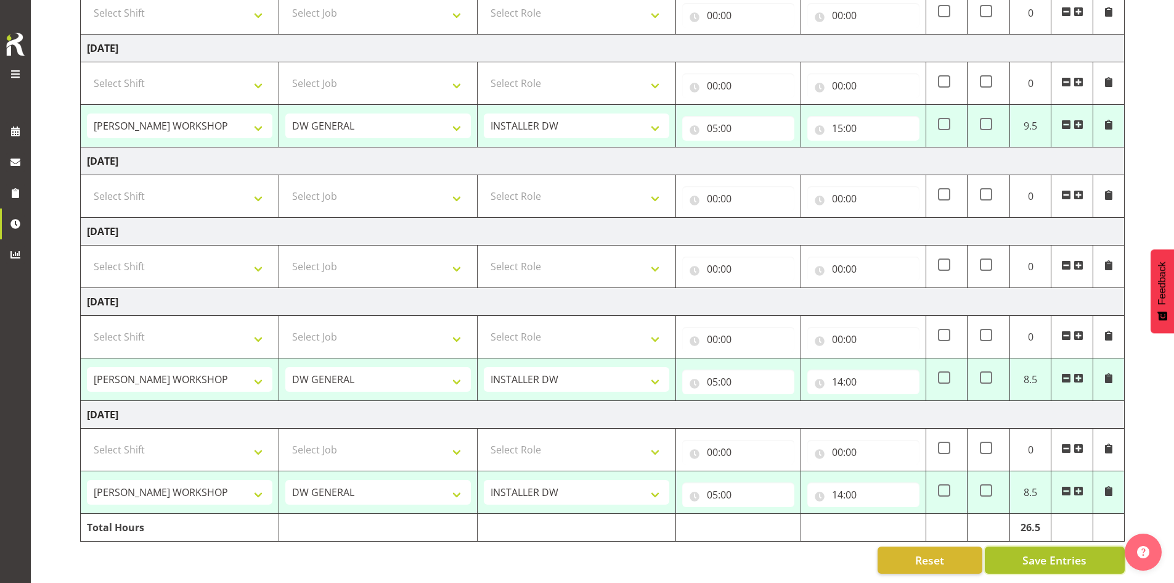
click at [563, 552] on span "Save Entries" at bounding box center [1055, 560] width 64 height 16
select select "16481"
select select "1881"
type input "05:00"
type input "15:00"
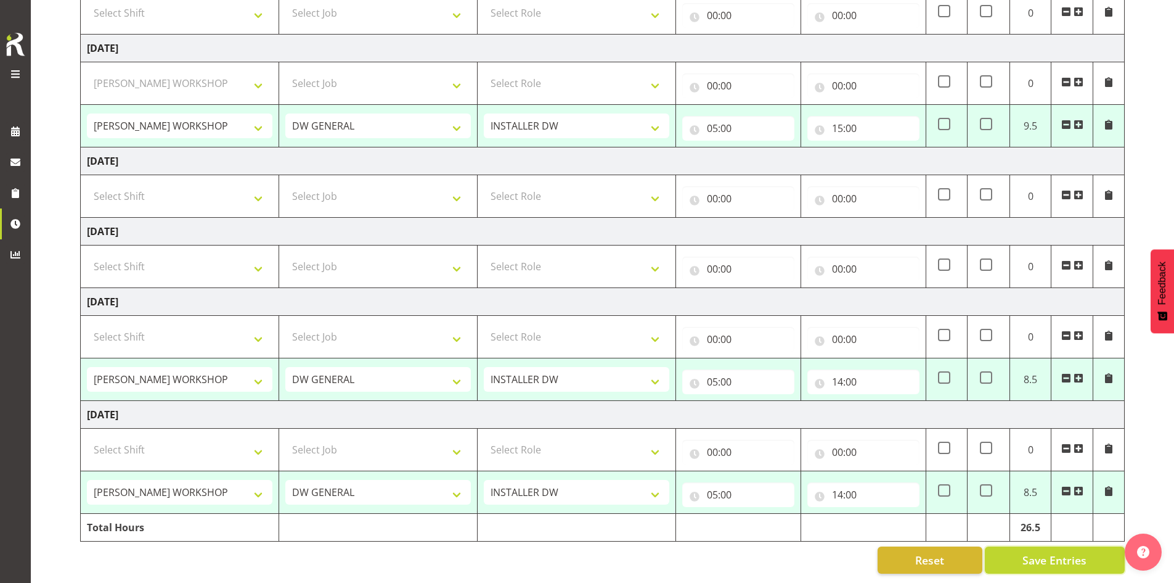
select select "16481"
select select "1881"
type input "05:00"
type input "14:00"
select select "16481"
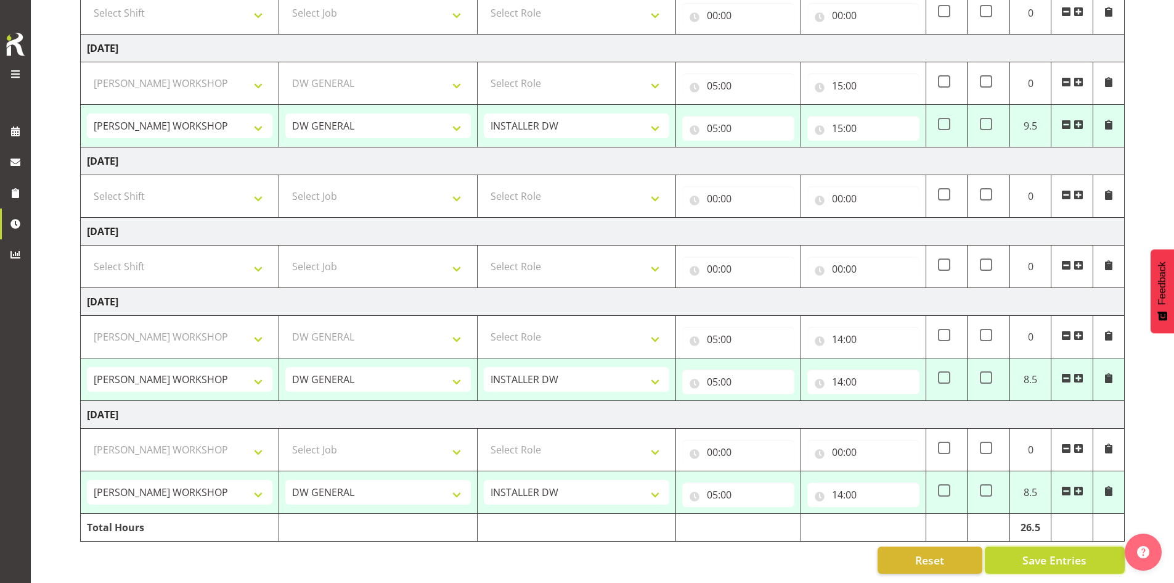
select select "1881"
type input "05:00"
type input "14:00"
select select "16481"
select select "1881"
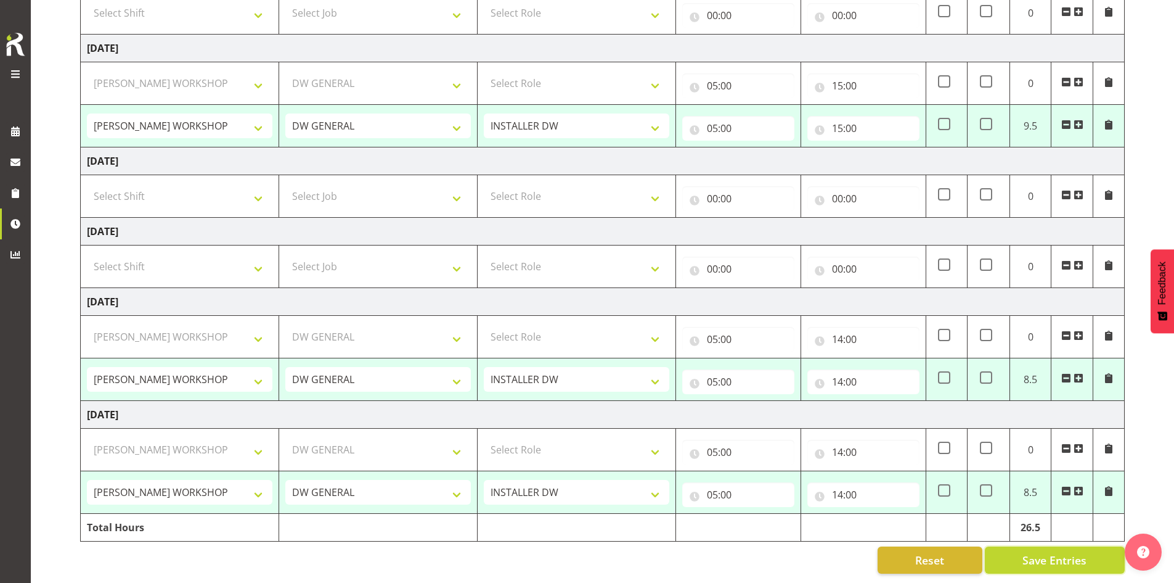
select select "16481"
select select "1881"
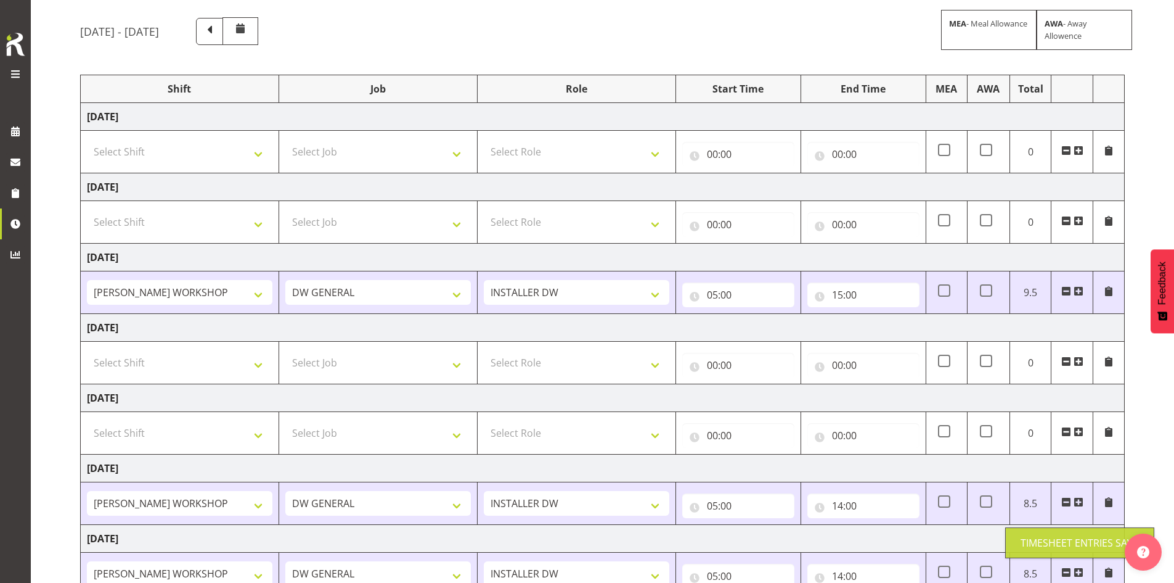
scroll to position [0, 0]
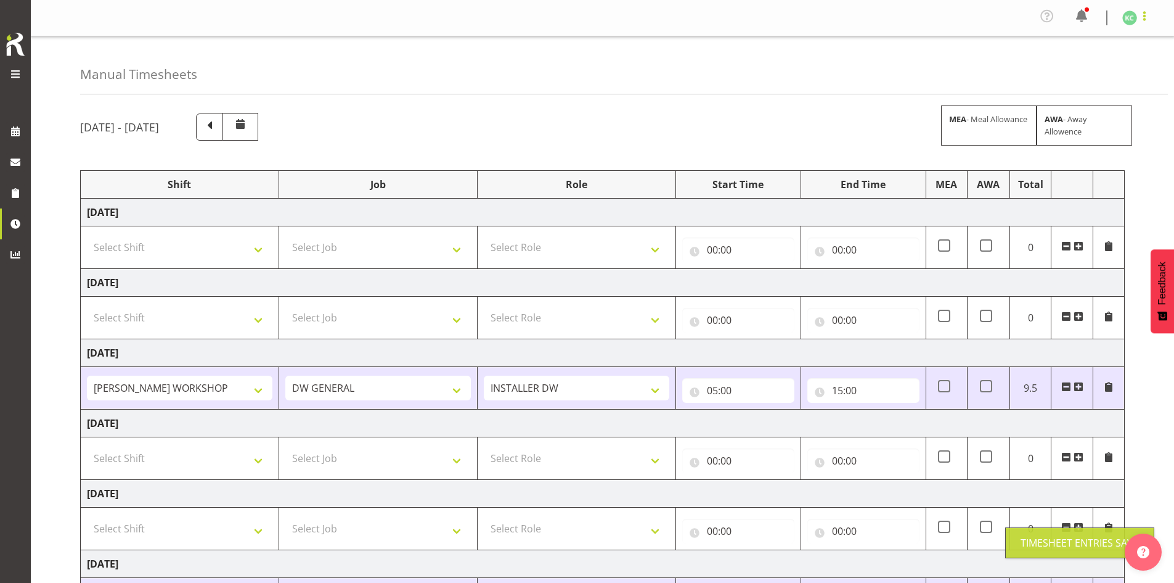
click at [563, 18] on span at bounding box center [1144, 16] width 15 height 15
click at [563, 65] on link "Log Out" at bounding box center [1093, 68] width 118 height 22
